Goal: Navigation & Orientation: Find specific page/section

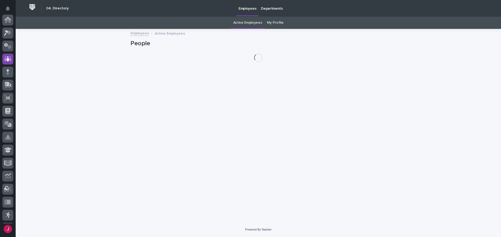
scroll to position [39, 0]
click at [271, 23] on link "My Profile" at bounding box center [275, 23] width 17 height 12
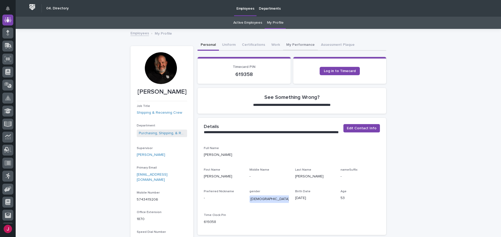
click at [296, 45] on button "My Performance" at bounding box center [300, 45] width 35 height 11
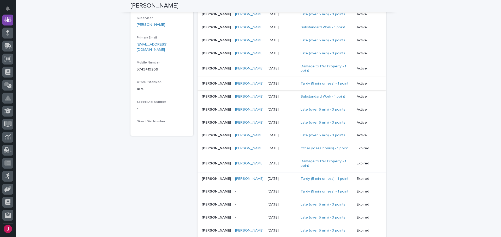
scroll to position [156, 0]
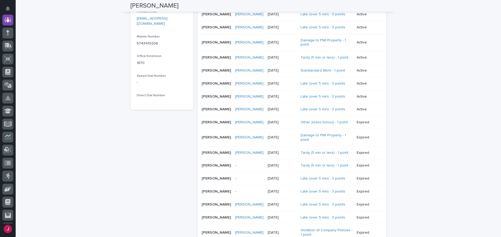
drag, startPoint x: 260, startPoint y: 111, endPoint x: 251, endPoint y: 109, distance: 9.4
click at [251, 109] on tr "[PERSON_NAME] [PERSON_NAME] [PERSON_NAME] [DATE] Late (over 5 min) - 3 points A…" at bounding box center [291, 109] width 188 height 13
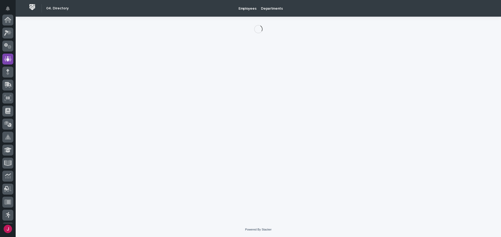
scroll to position [39, 0]
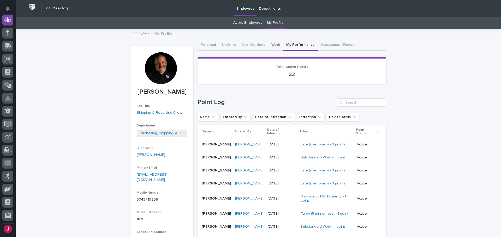
click at [268, 45] on button "Work" at bounding box center [275, 45] width 15 height 11
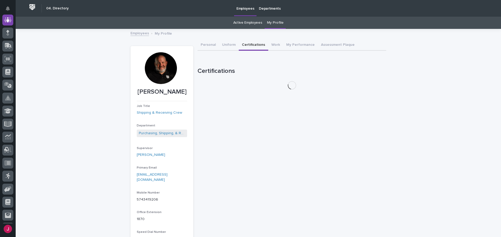
click at [246, 45] on button "Certifications" at bounding box center [253, 45] width 29 height 11
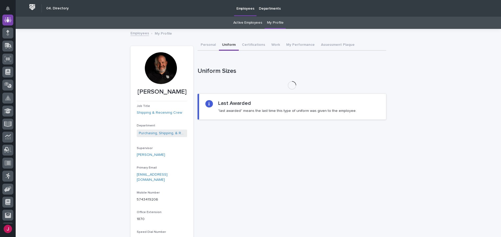
click at [227, 45] on button "Uniform" at bounding box center [229, 45] width 20 height 11
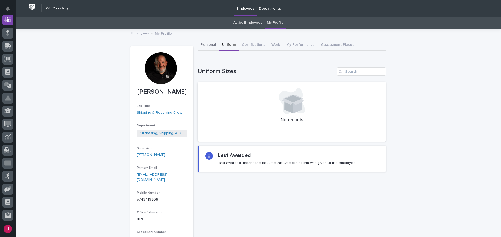
click at [205, 45] on button "Personal" at bounding box center [207, 45] width 21 height 11
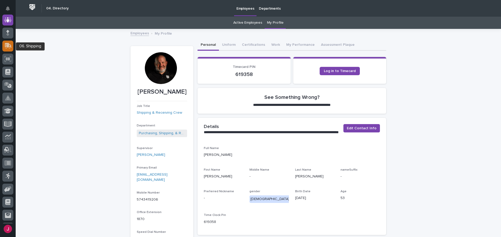
click at [9, 50] on div at bounding box center [7, 46] width 11 height 11
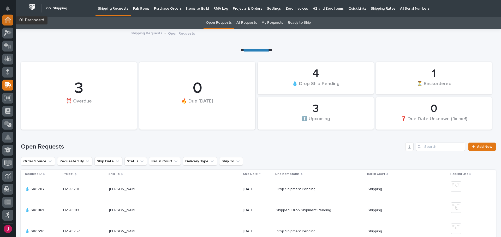
click at [10, 21] on icon at bounding box center [7, 20] width 5 height 5
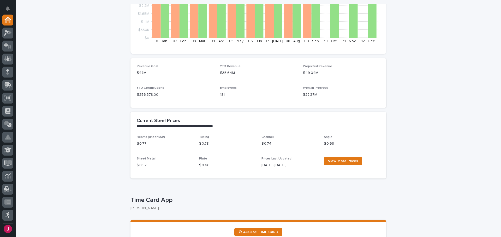
scroll to position [182, 0]
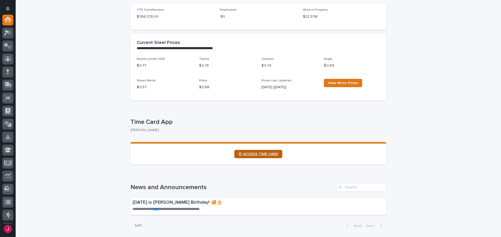
click at [262, 153] on span "⏲ ACCESS TIME CARD" at bounding box center [258, 155] width 40 height 4
